Goal: Task Accomplishment & Management: Manage account settings

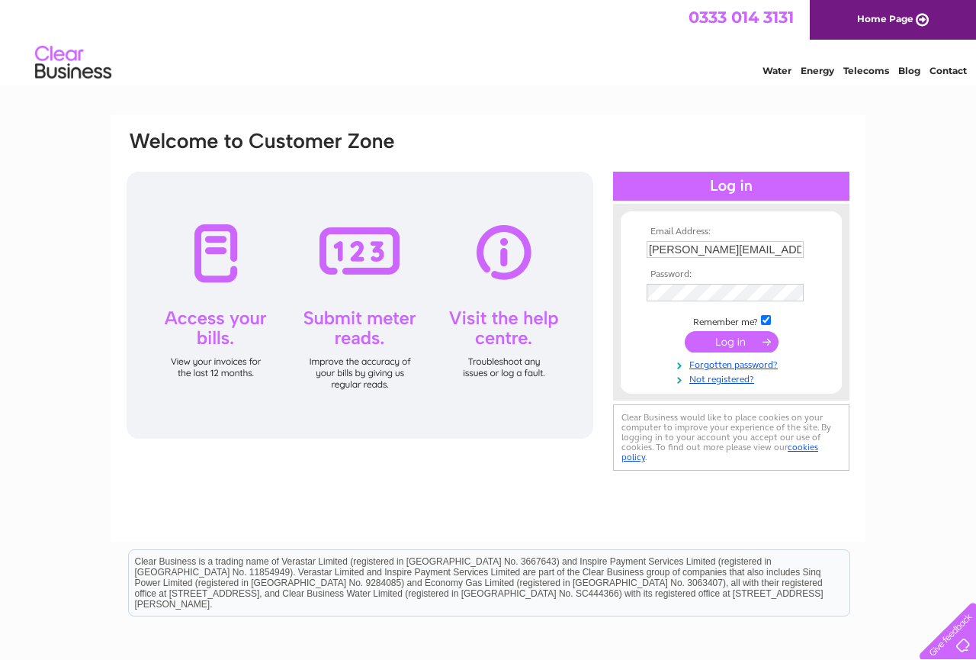
click at [734, 339] on input "submit" at bounding box center [732, 341] width 94 height 21
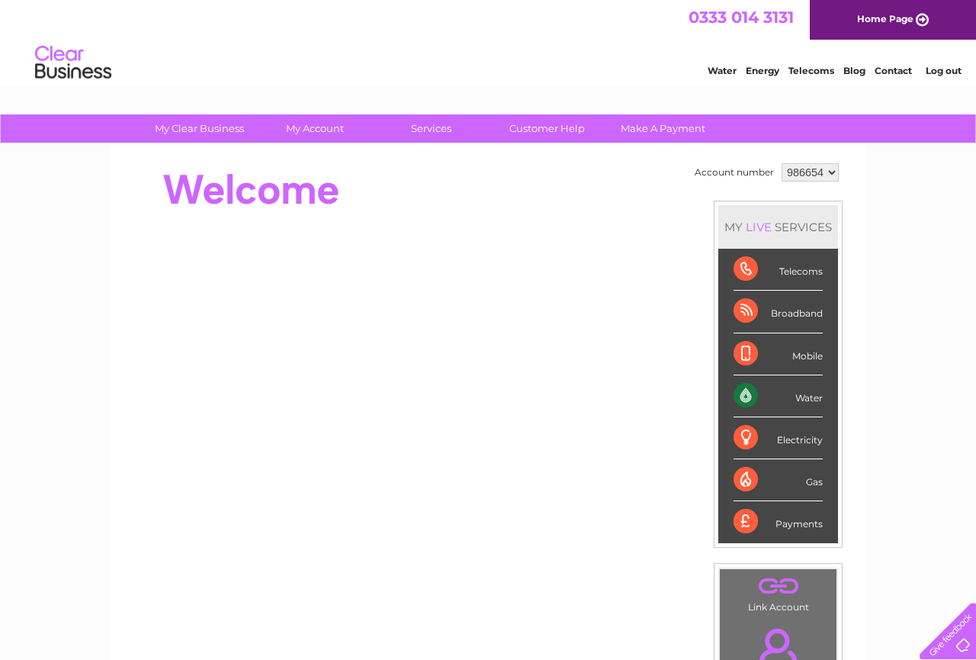
click at [801, 400] on div "Water" at bounding box center [778, 396] width 89 height 42
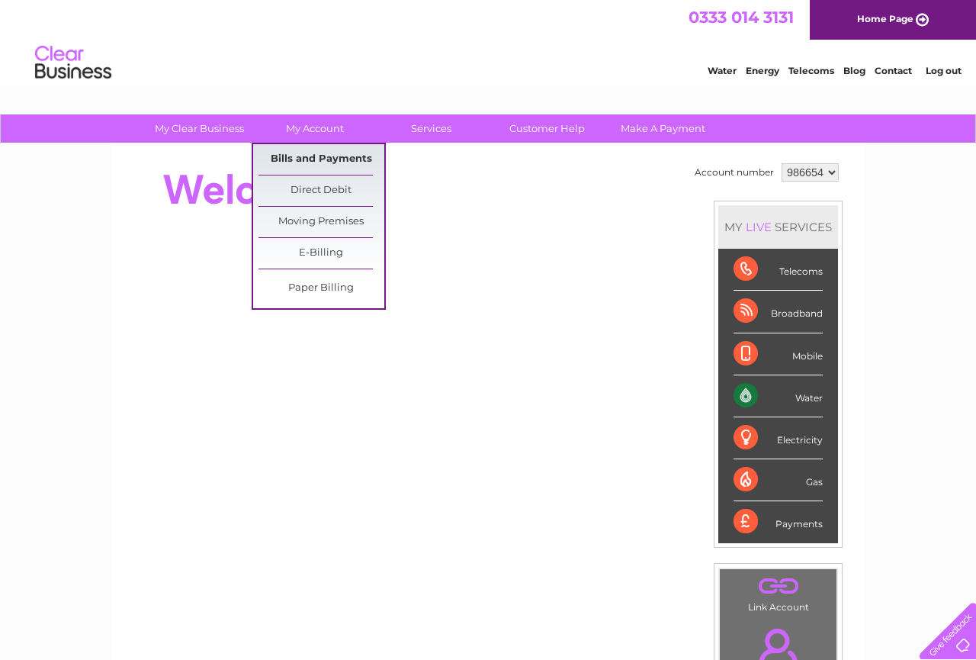
click at [313, 156] on link "Bills and Payments" at bounding box center [322, 159] width 126 height 31
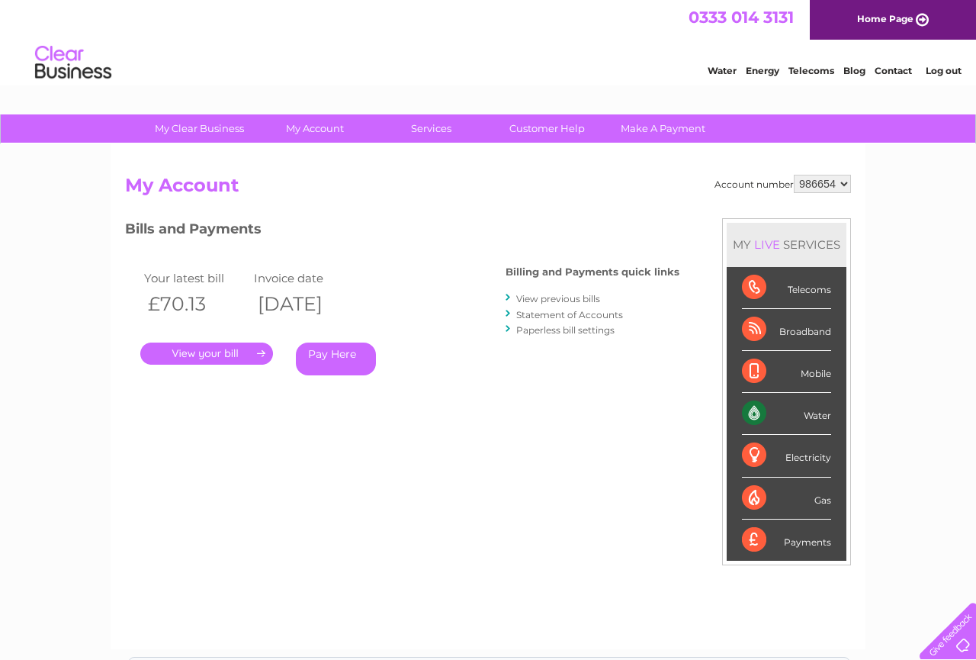
click at [234, 354] on link "." at bounding box center [206, 353] width 133 height 22
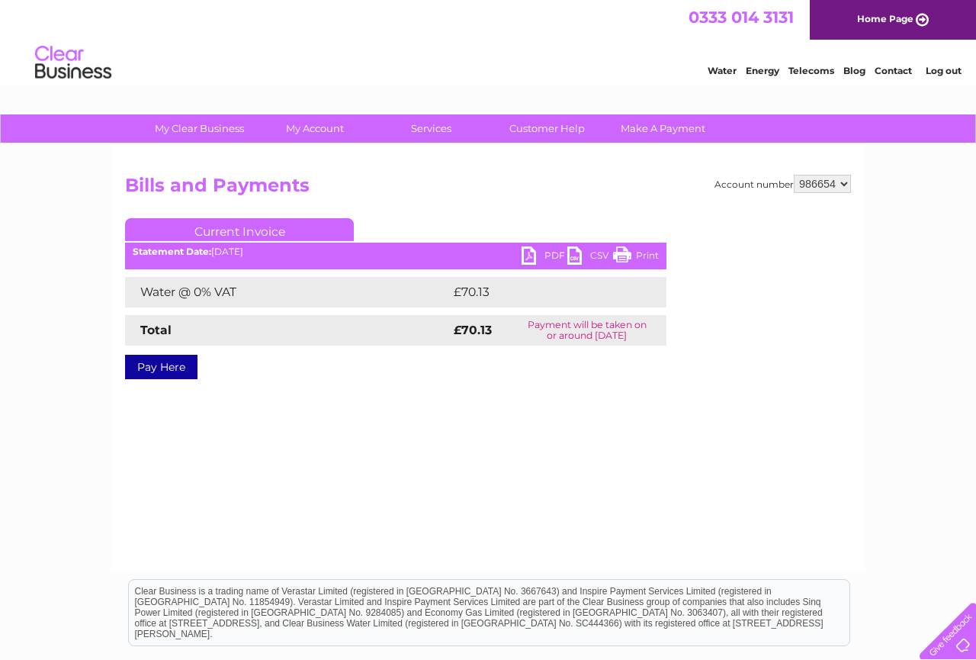
click at [530, 261] on link "PDF" at bounding box center [545, 257] width 46 height 22
